Goal: Obtain resource: Obtain resource

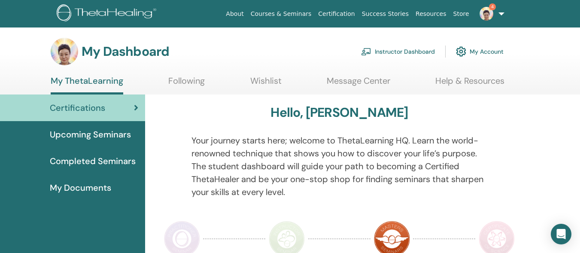
click at [422, 49] on link "Instructor Dashboard" at bounding box center [398, 51] width 74 height 19
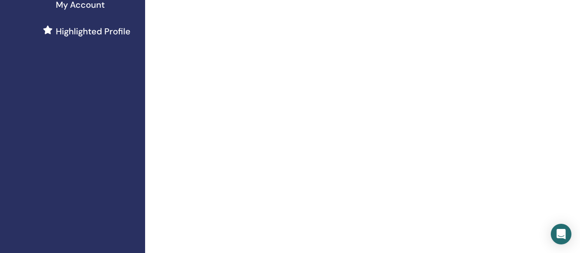
scroll to position [168, 0]
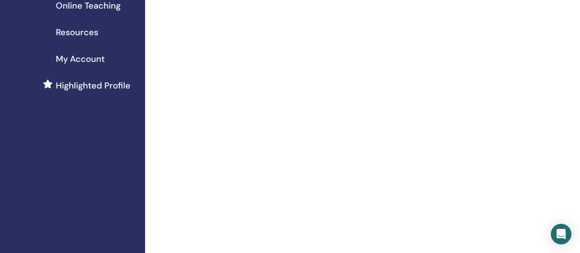
click at [6, 36] on link "Resources" at bounding box center [72, 32] width 145 height 27
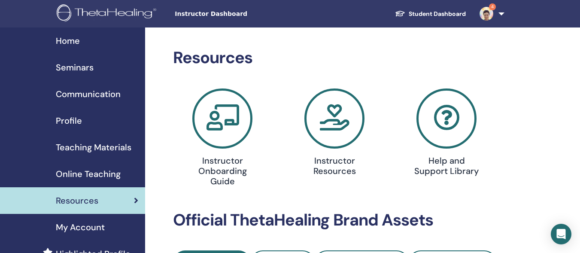
click at [69, 68] on span "Seminars" at bounding box center [75, 67] width 38 height 13
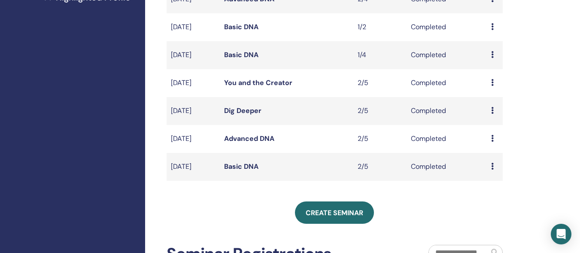
scroll to position [35, 0]
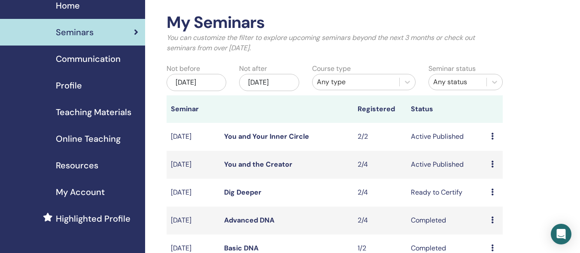
click at [88, 114] on span "Teaching Materials" at bounding box center [94, 112] width 76 height 13
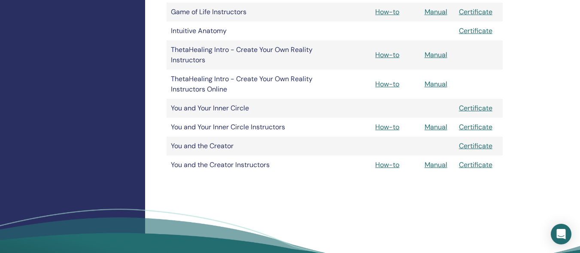
scroll to position [388, 0]
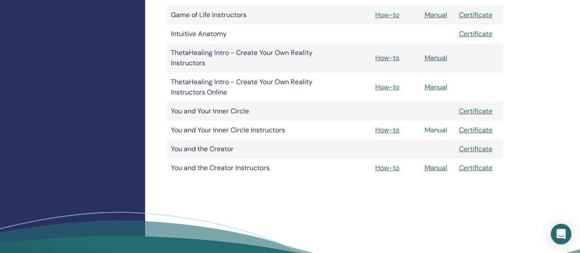
click at [437, 129] on link "Manual" at bounding box center [435, 129] width 23 height 9
